Goal: Information Seeking & Learning: Learn about a topic

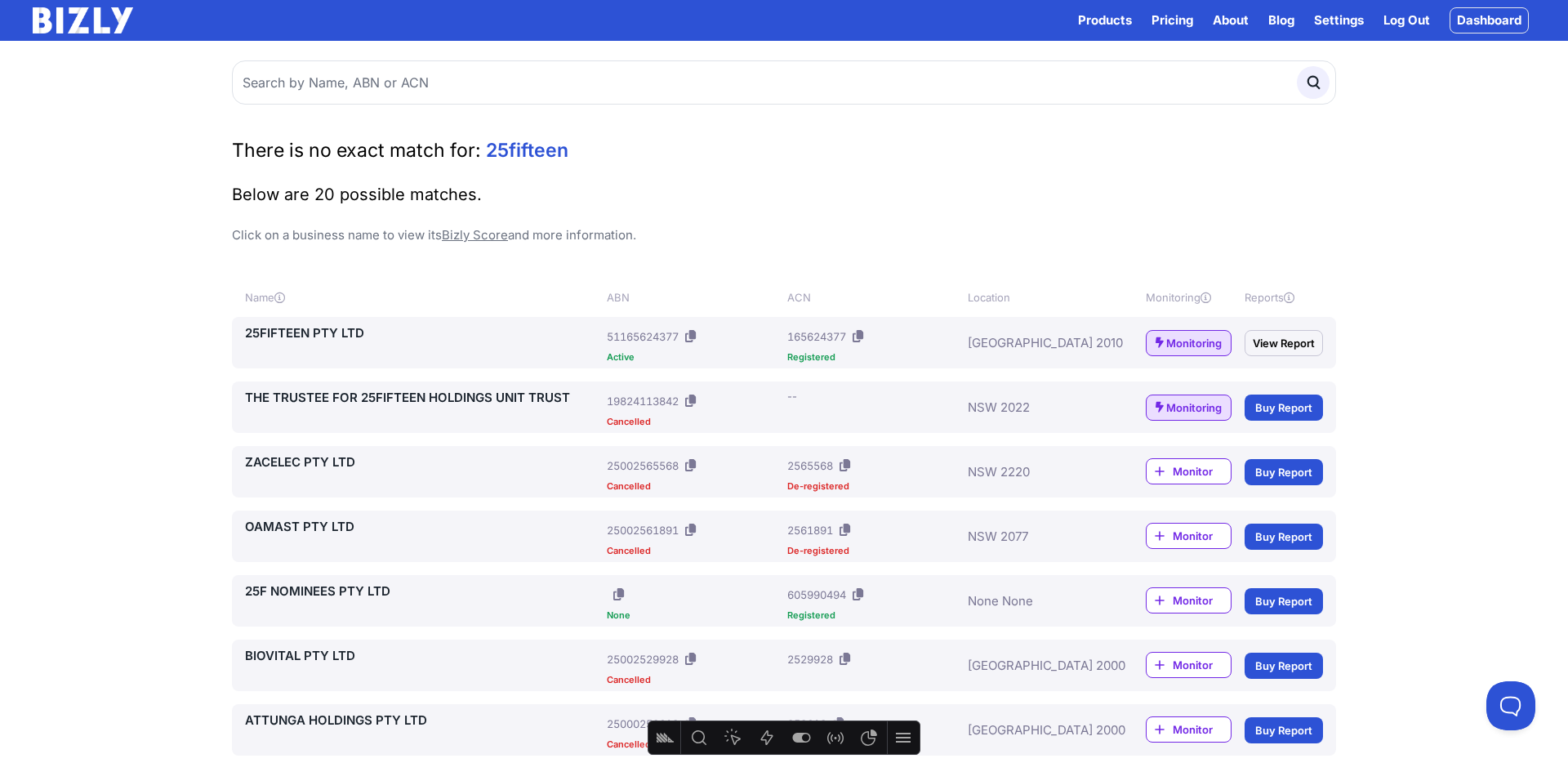
click at [340, 325] on link "25FIFTEEN PTY LTD" at bounding box center [423, 333] width 355 height 20
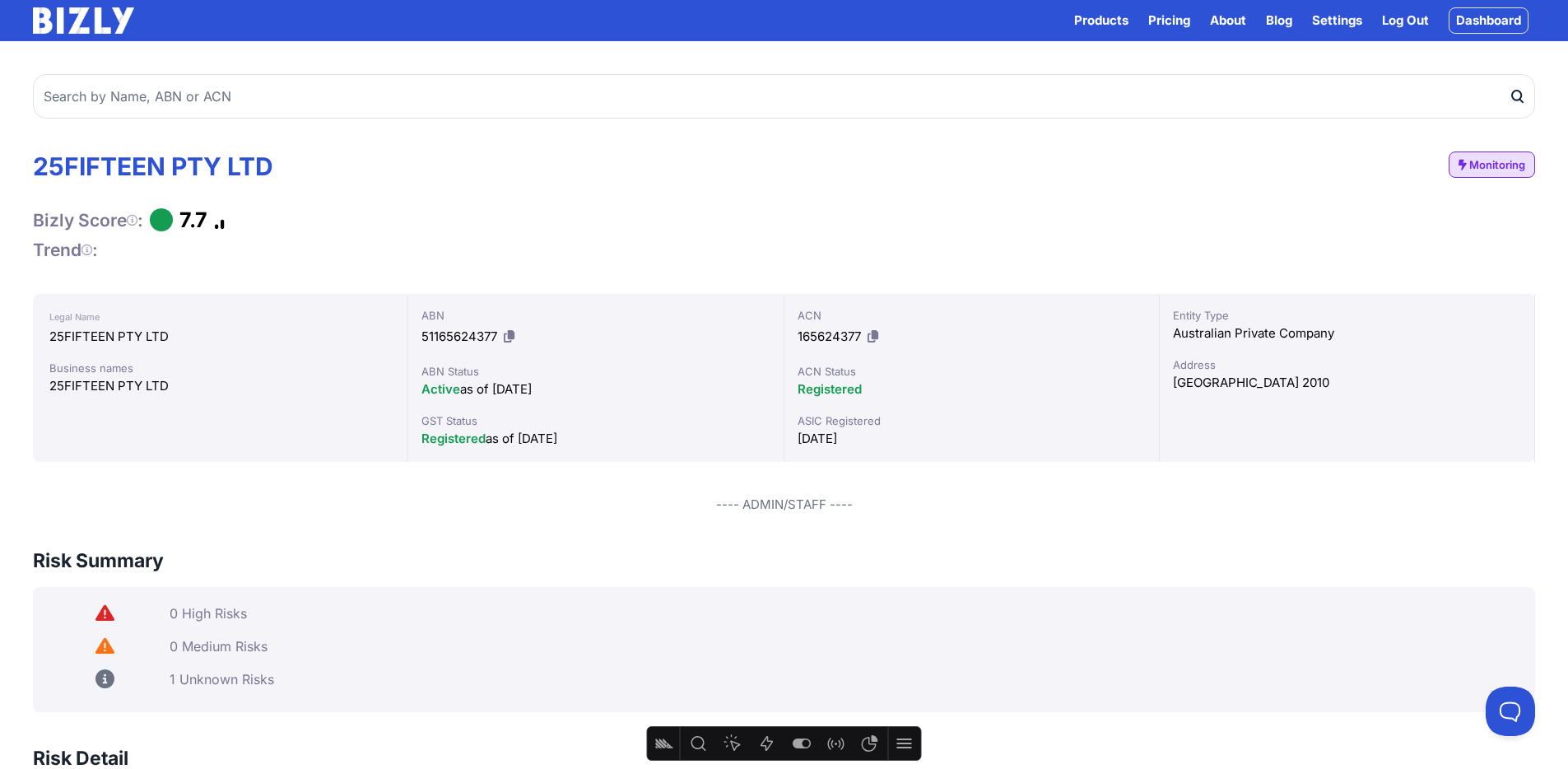
scroll to position [6, 0]
